Goal: Task Accomplishment & Management: Manage account settings

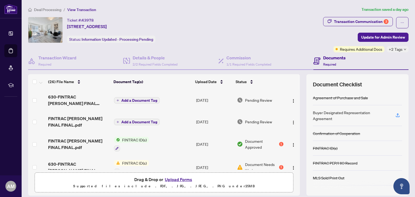
click at [266, 120] on span "Pending Review" at bounding box center [258, 122] width 27 height 6
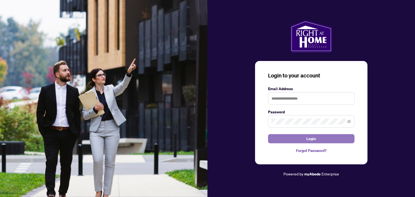
click at [309, 139] on span "Login" at bounding box center [311, 139] width 10 height 9
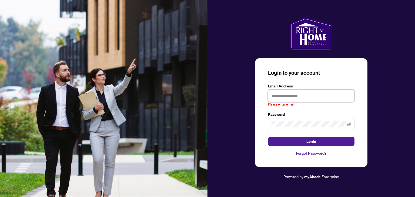
drag, startPoint x: 292, startPoint y: 95, endPoint x: 290, endPoint y: 98, distance: 4.0
click at [290, 98] on input "text" at bounding box center [311, 96] width 86 height 12
type input "**********"
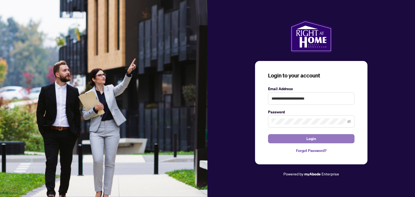
click at [311, 141] on span "Login" at bounding box center [311, 139] width 10 height 9
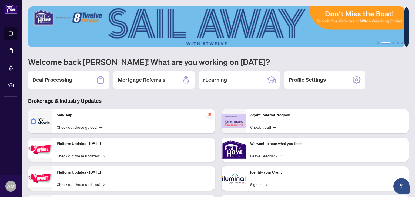
click at [62, 82] on h2 "Deal Processing" at bounding box center [52, 80] width 40 height 8
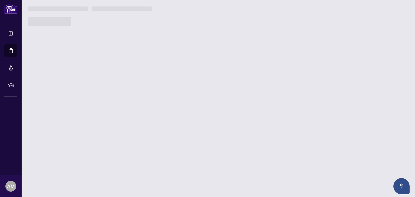
click at [62, 82] on main "1 2 3 4 5 Welcome back [PERSON_NAME]! What are you working on [DATE]? Deal Proc…" at bounding box center [218, 98] width 393 height 197
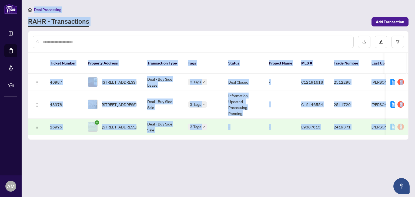
click at [223, 14] on div "Deal Processing [PERSON_NAME] - Transactions Add Transaction" at bounding box center [218, 16] width 380 height 20
drag, startPoint x: 57, startPoint y: 61, endPoint x: 62, endPoint y: 61, distance: 4.6
click at [58, 61] on th "Ticket Number" at bounding box center [65, 63] width 38 height 21
click at [375, 155] on main "Deal Processing [PERSON_NAME] - Transactions Add Transaction Ticket Number Prop…" at bounding box center [218, 98] width 393 height 197
click at [270, 99] on td "-" at bounding box center [281, 105] width 32 height 28
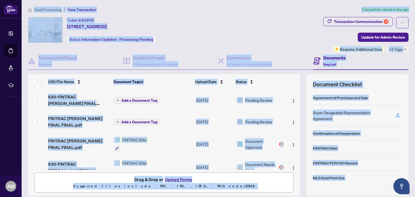
click at [203, 101] on td "[DATE]" at bounding box center [214, 100] width 41 height 22
click at [337, 22] on div "Transaction Communication 3" at bounding box center [361, 21] width 55 height 9
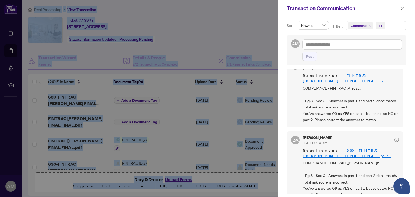
scroll to position [27, 0]
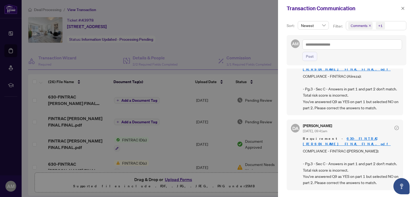
click at [251, 31] on div at bounding box center [207, 98] width 415 height 197
click at [235, 32] on div at bounding box center [207, 98] width 415 height 197
click at [404, 10] on span "button" at bounding box center [403, 8] width 4 height 9
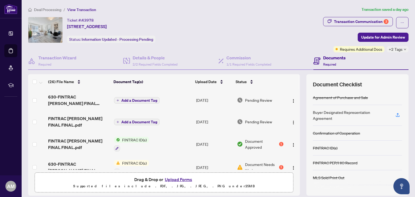
scroll to position [0, 0]
